Goal: Information Seeking & Learning: Learn about a topic

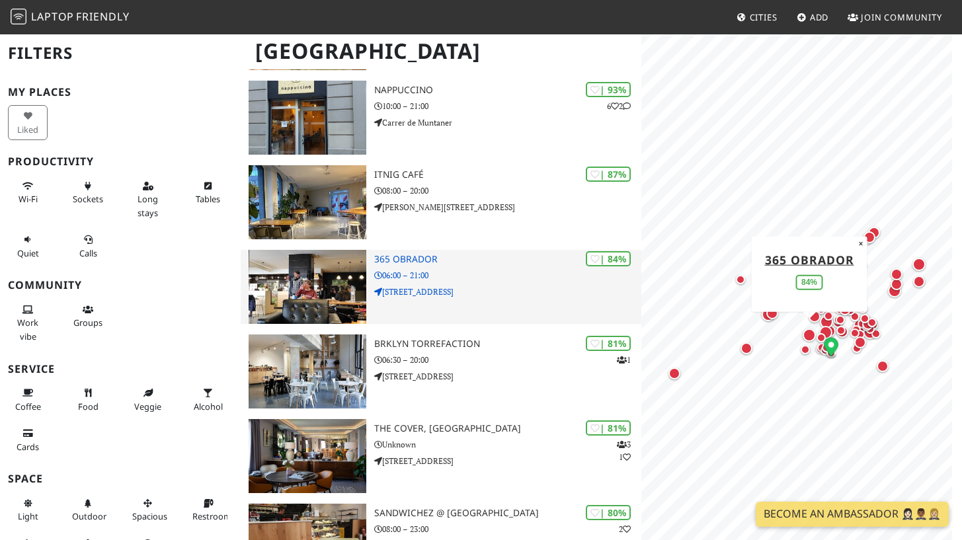
scroll to position [354, 0]
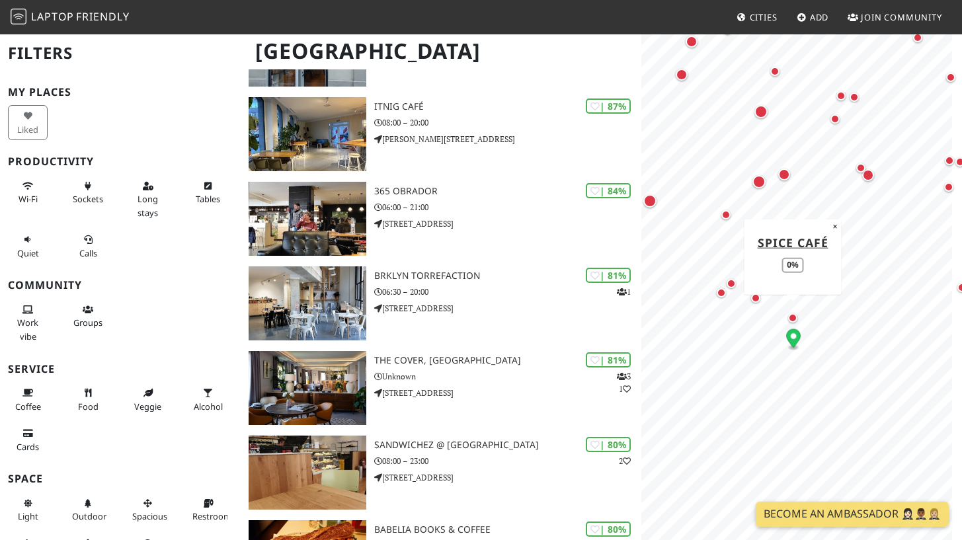
click at [794, 317] on div "Map marker" at bounding box center [792, 317] width 9 height 9
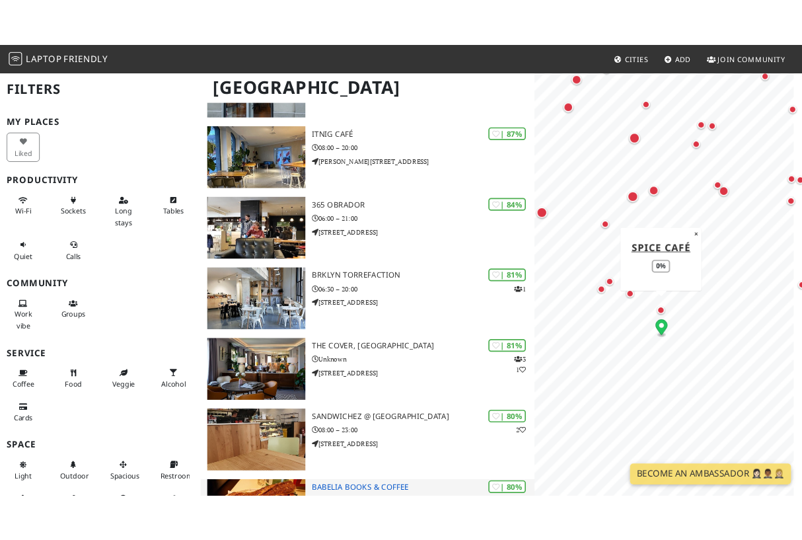
scroll to position [0, 0]
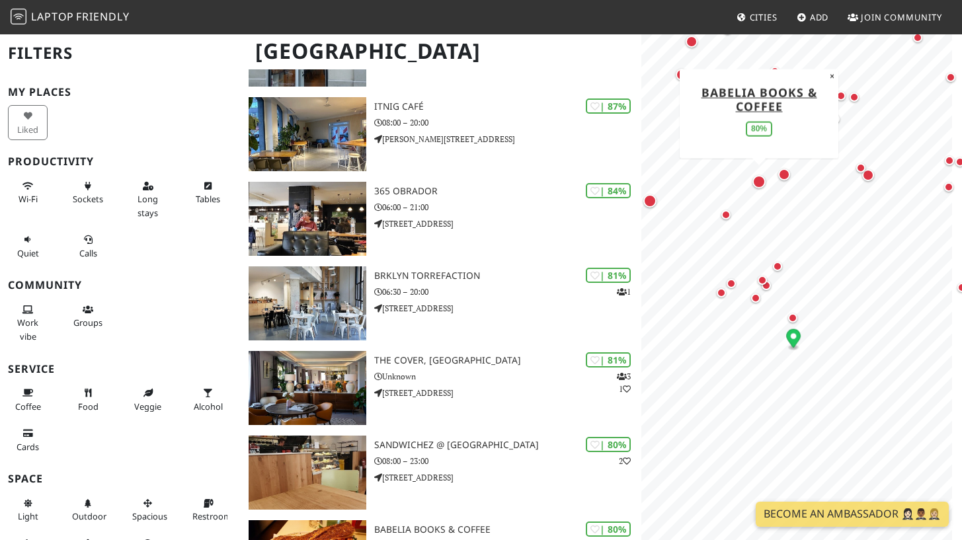
click at [758, 183] on div "Map marker" at bounding box center [758, 181] width 13 height 13
